Goal: Transaction & Acquisition: Purchase product/service

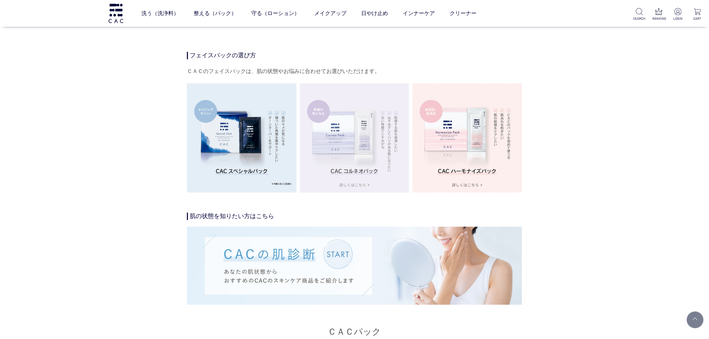
scroll to position [1043, 0]
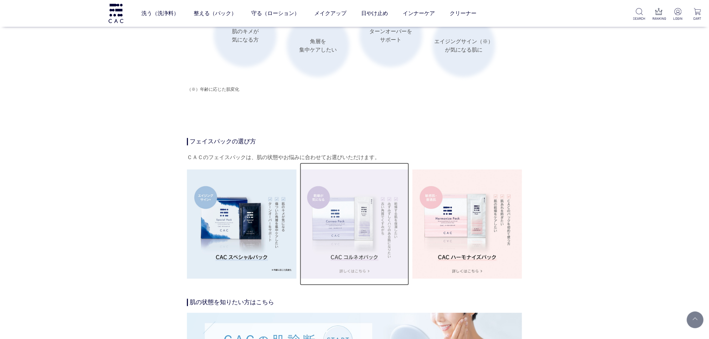
click at [351, 286] on link at bounding box center [355, 224] width 110 height 123
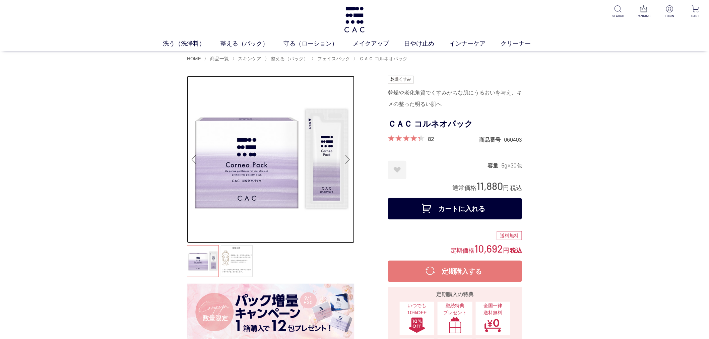
drag, startPoint x: 227, startPoint y: 135, endPoint x: 80, endPoint y: 131, distance: 146.8
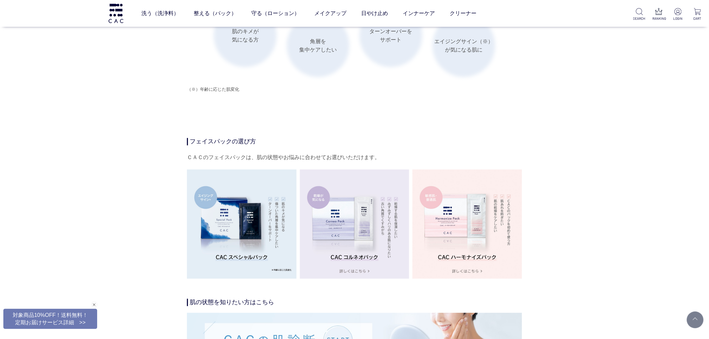
click at [522, 90] on div "【まとめ買いキャンペーン！】 CAC スペシャルパック3箱セットは、3箱を2箱分の値段で購入できるお得なセット！ 2025年9月1日～9月30日までの期間限定…" at bounding box center [354, 285] width 335 height 2226
click at [522, 120] on div "【まとめ買いキャンペーン！】 CAC スペシャルパック3箱セットは、3箱を2箱分の値段で購入できるお得なセット！ 2025年9月1日～9月30日までの期間限定…" at bounding box center [354, 285] width 335 height 2226
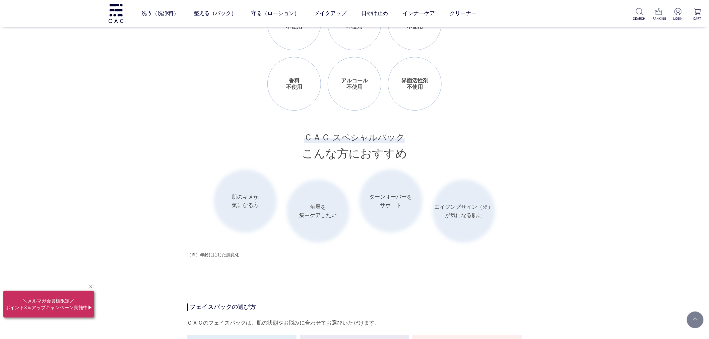
scroll to position [856, 0]
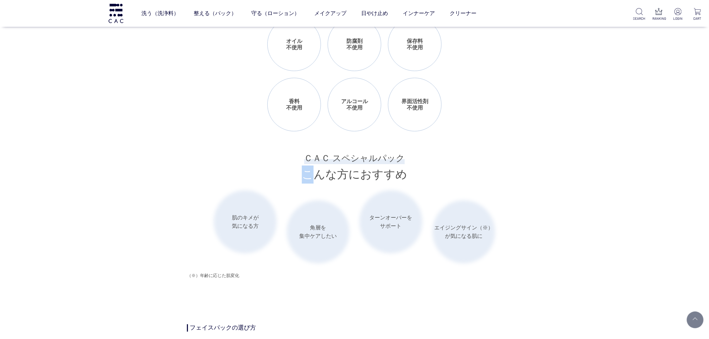
drag, startPoint x: 311, startPoint y: 185, endPoint x: 282, endPoint y: 166, distance: 35.0
click at [308, 184] on h3 "ＣＡＣ スペシャルパック こんな方におすすめ" at bounding box center [354, 167] width 335 height 32
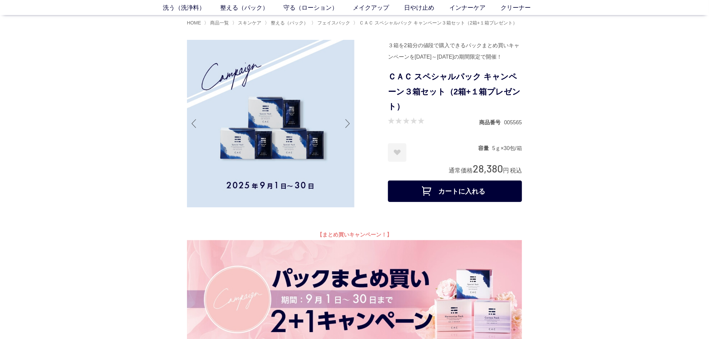
scroll to position [37, 0]
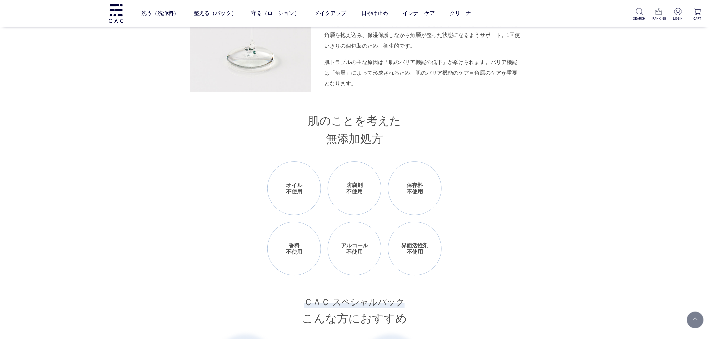
scroll to position [670, 0]
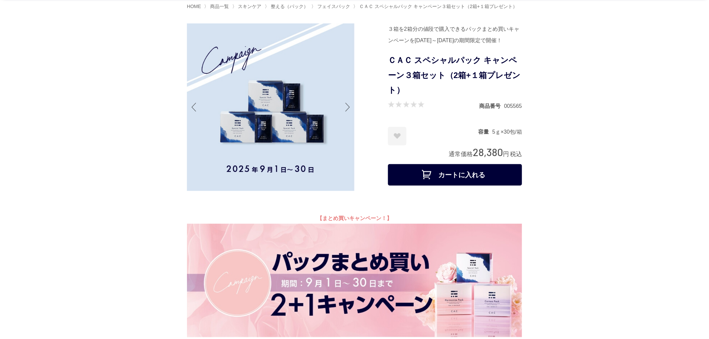
scroll to position [0, 0]
